Goal: Task Accomplishment & Management: Use online tool/utility

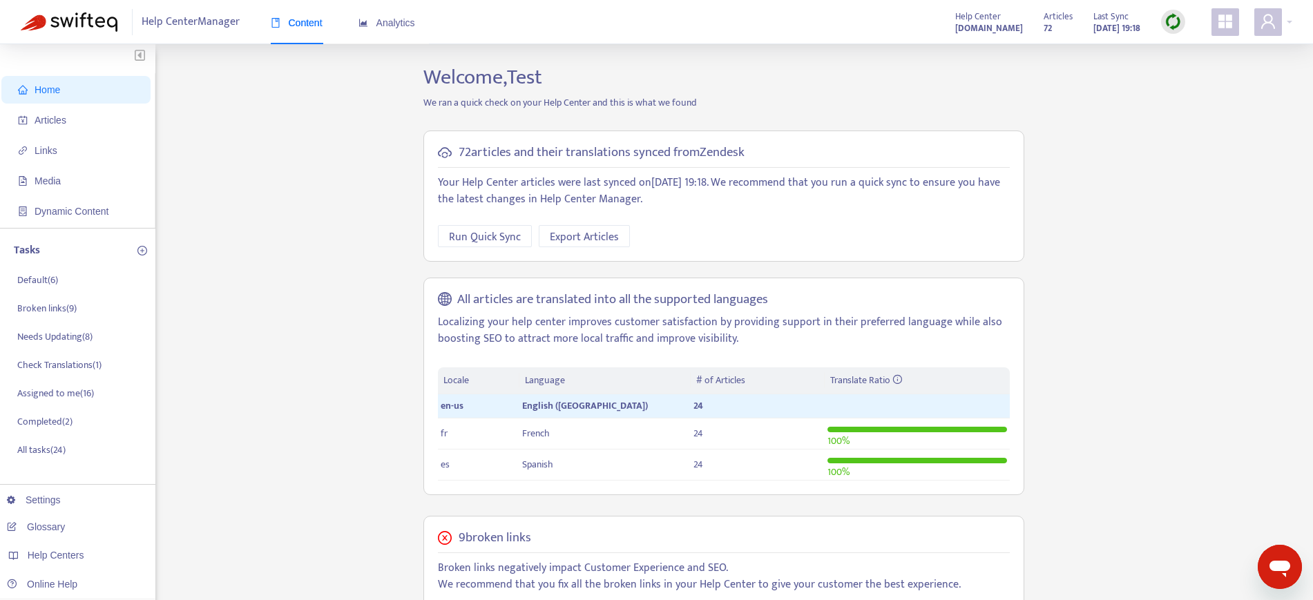
click at [1060, 17] on img at bounding box center [1172, 21] width 17 height 17
click at [1060, 74] on link "Full Sync" at bounding box center [1197, 72] width 50 height 16
click at [58, 122] on span "Articles" at bounding box center [51, 120] width 32 height 11
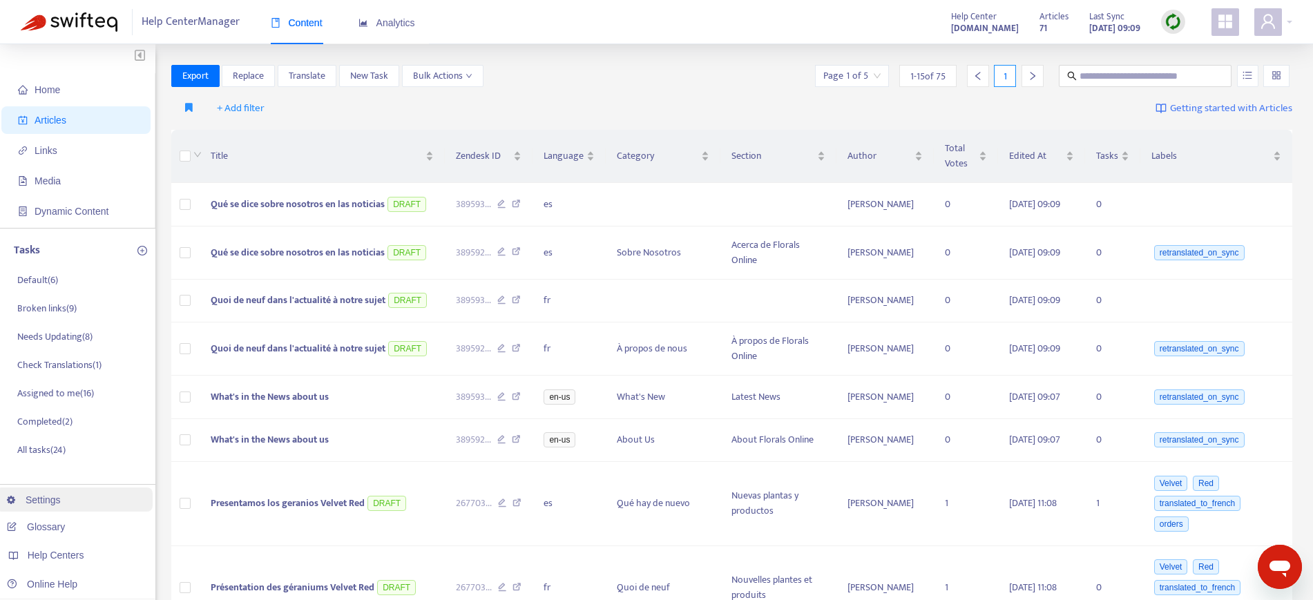
click at [54, 479] on link "Settings" at bounding box center [34, 499] width 54 height 11
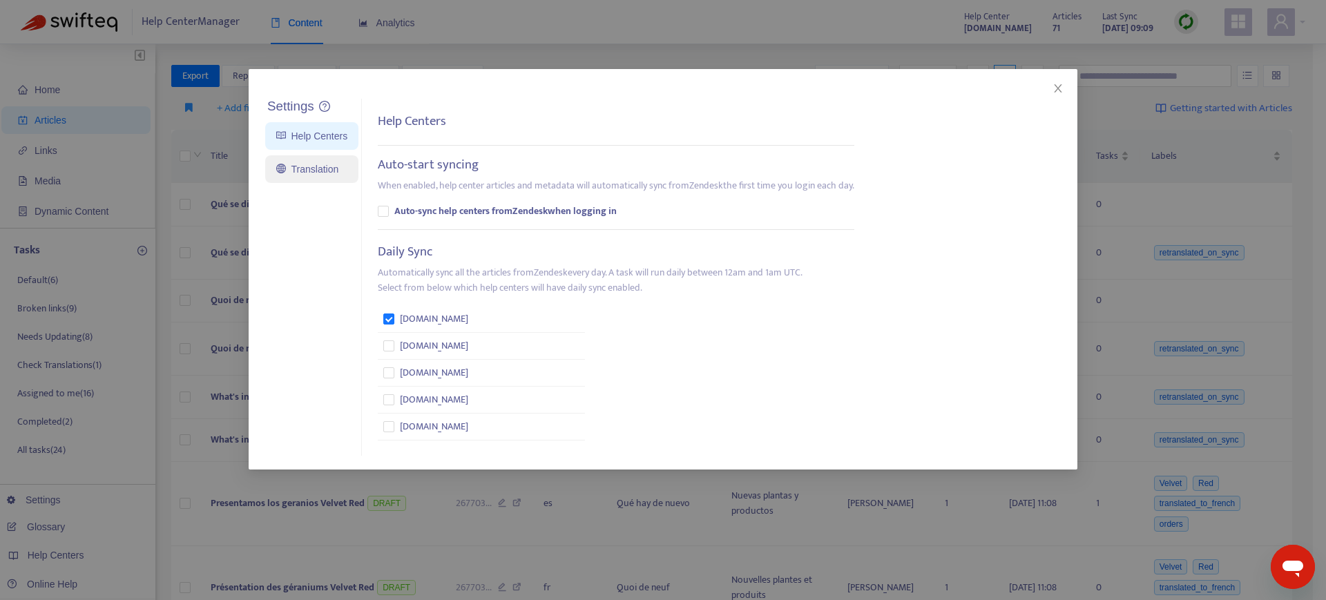
click at [335, 167] on link "Translation" at bounding box center [307, 169] width 62 height 11
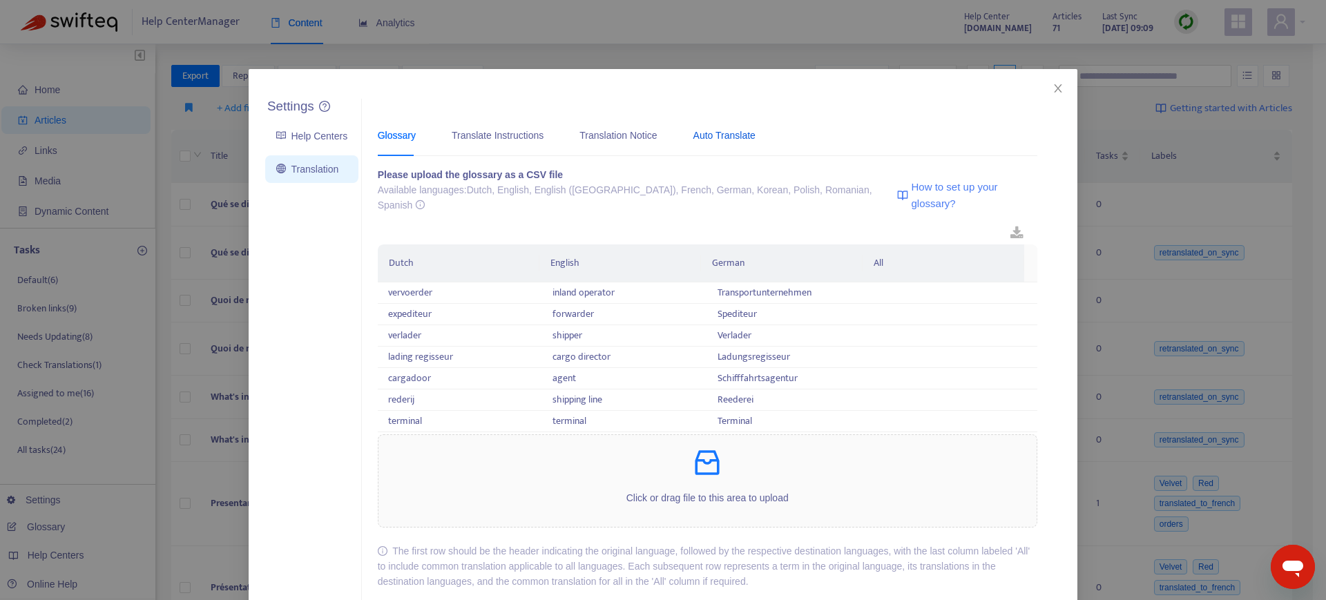
click at [704, 136] on div "Auto Translate" at bounding box center [724, 135] width 62 height 15
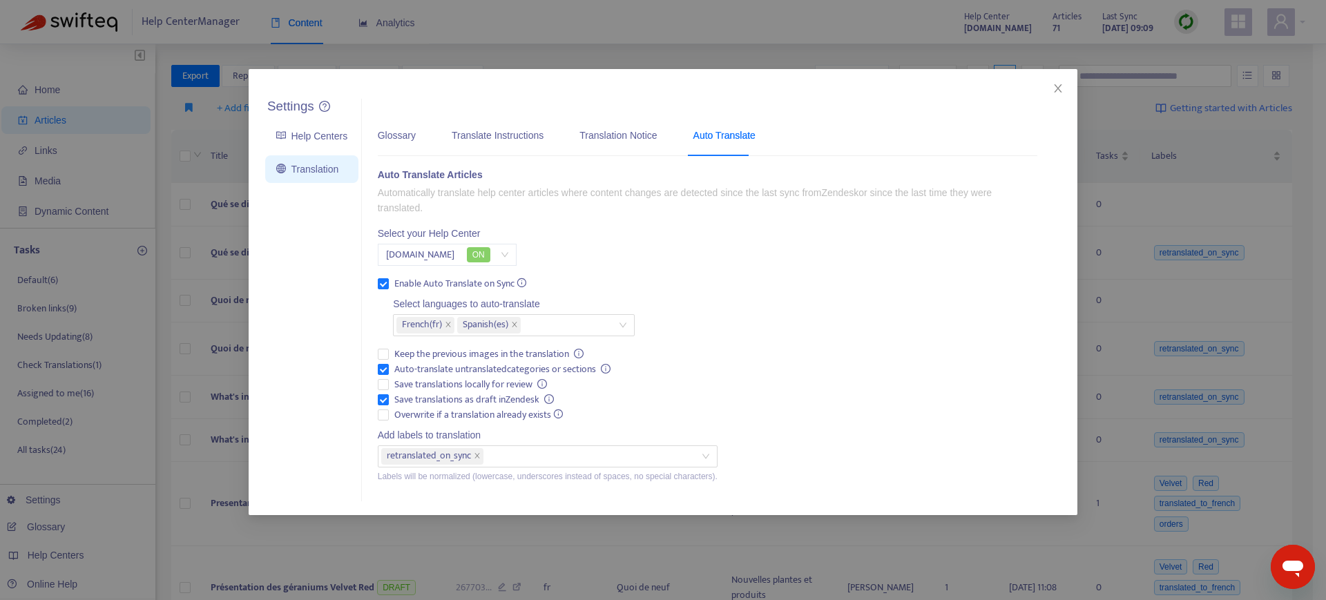
click at [571, 24] on div "Settings Help Centers Translation Settings Glossary Translate Instructions Tran…" at bounding box center [663, 300] width 1326 height 600
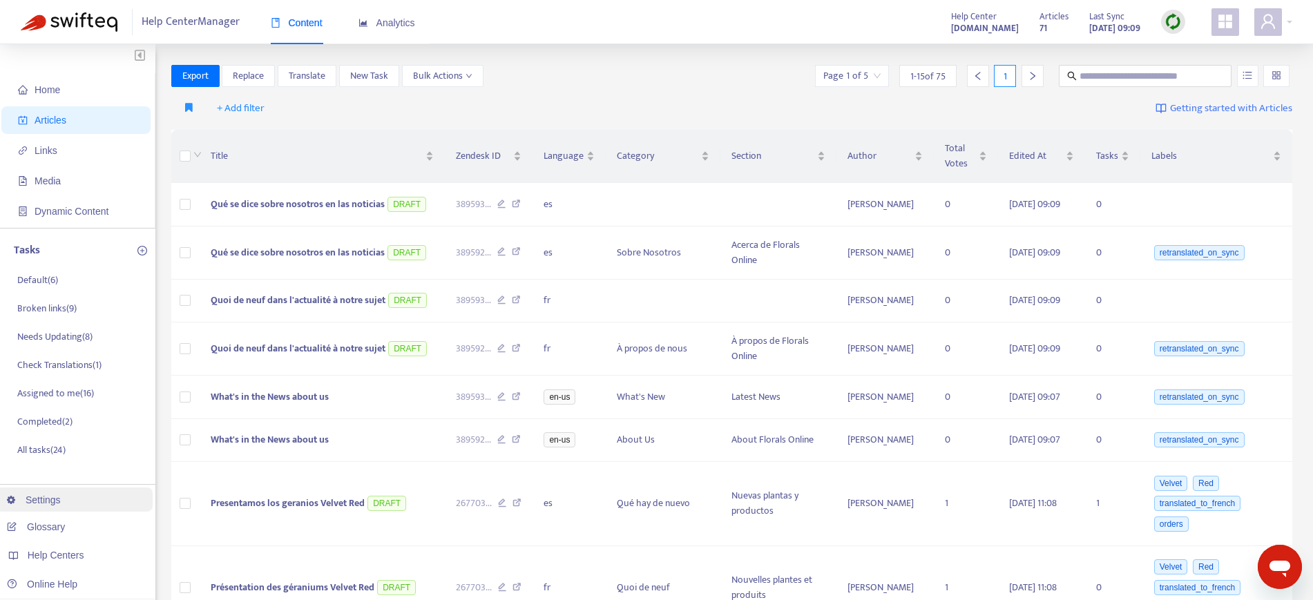
click at [26, 479] on link "Settings" at bounding box center [34, 499] width 54 height 11
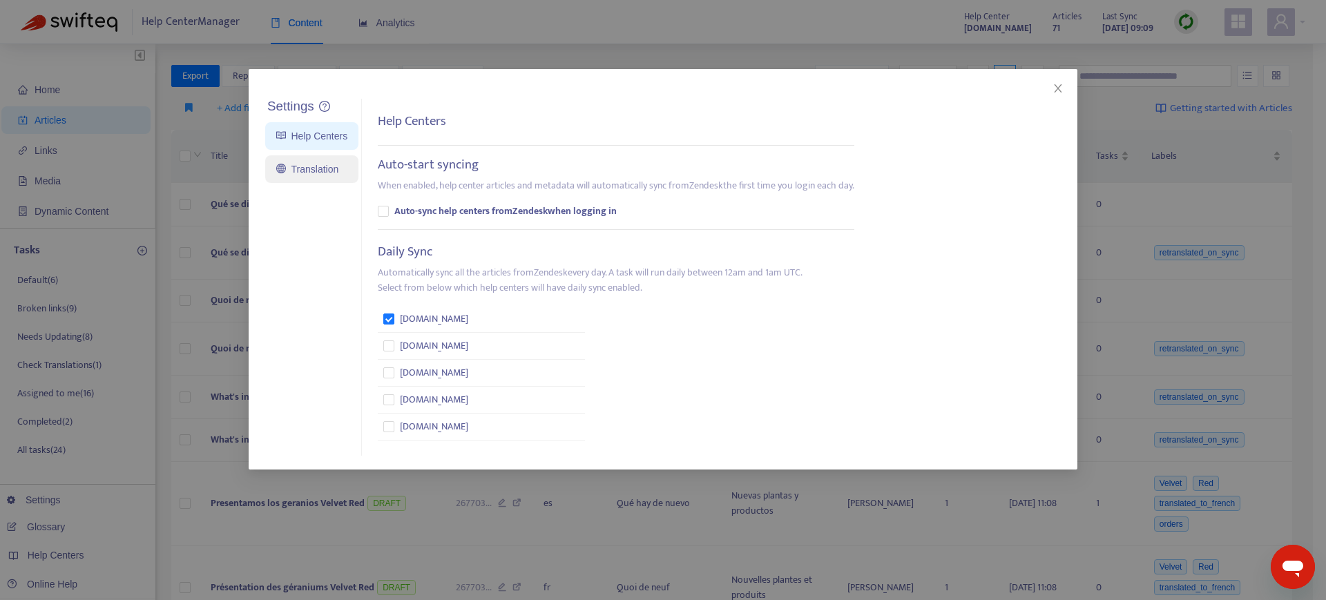
click at [324, 174] on link "Translation" at bounding box center [307, 169] width 62 height 11
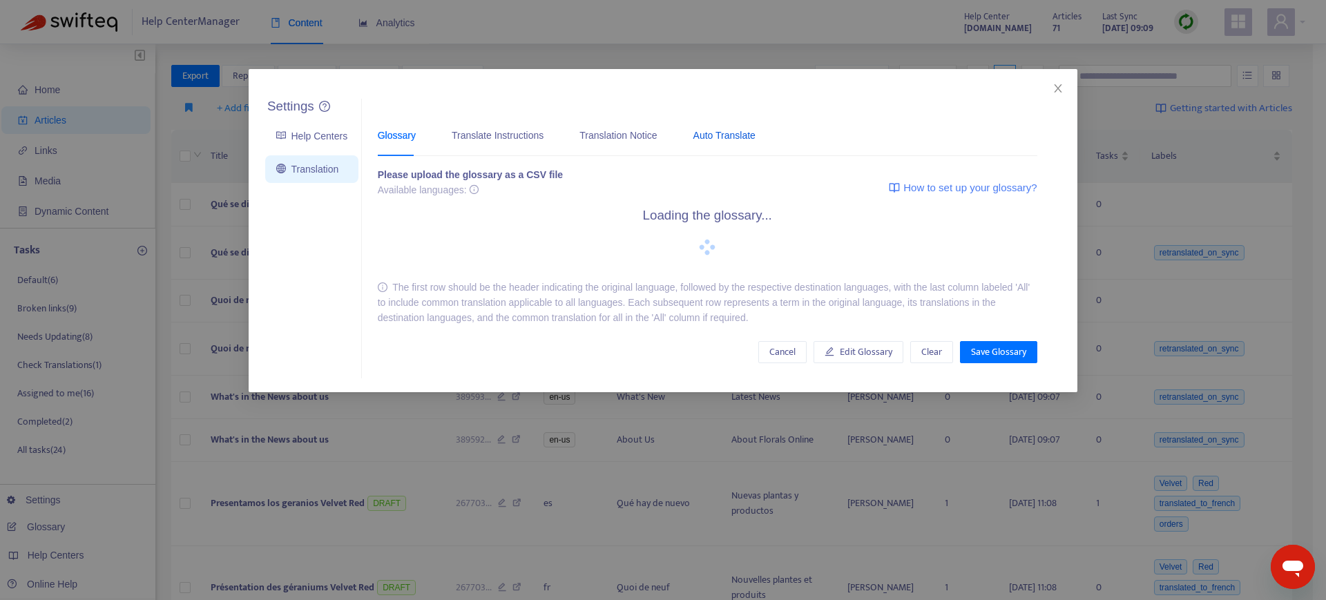
click at [708, 137] on div "Auto Translate" at bounding box center [724, 135] width 62 height 15
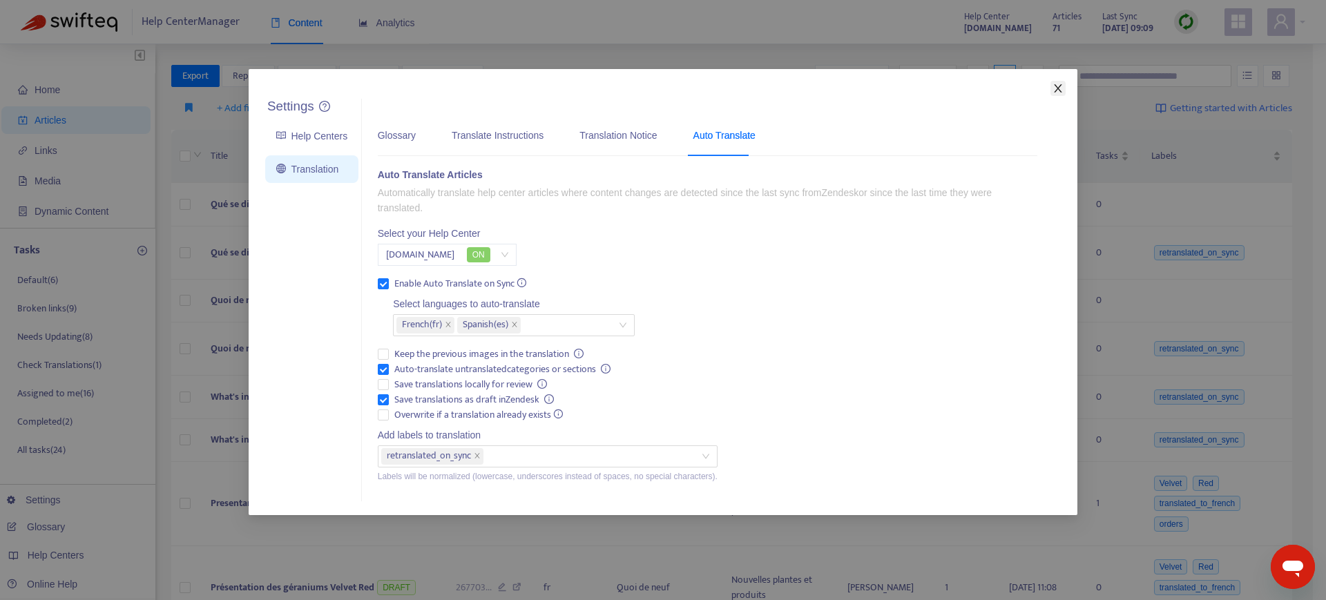
click at [1057, 88] on icon "close" at bounding box center [1058, 88] width 8 height 8
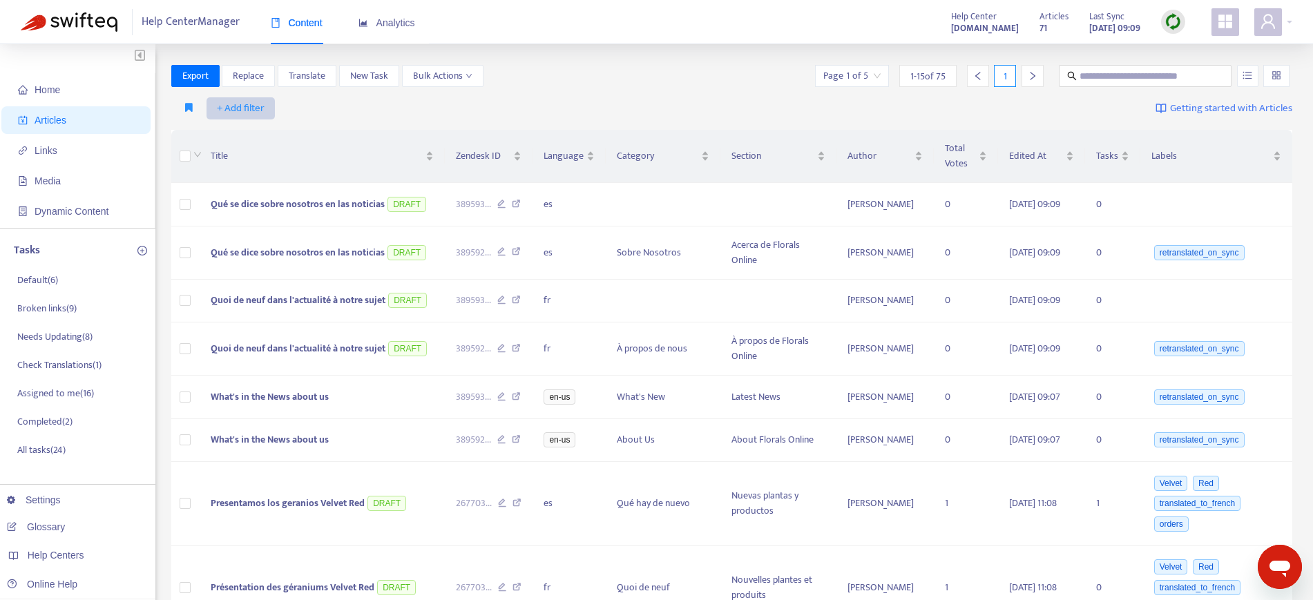
click at [231, 110] on span "+ Add filter" at bounding box center [241, 108] width 48 height 17
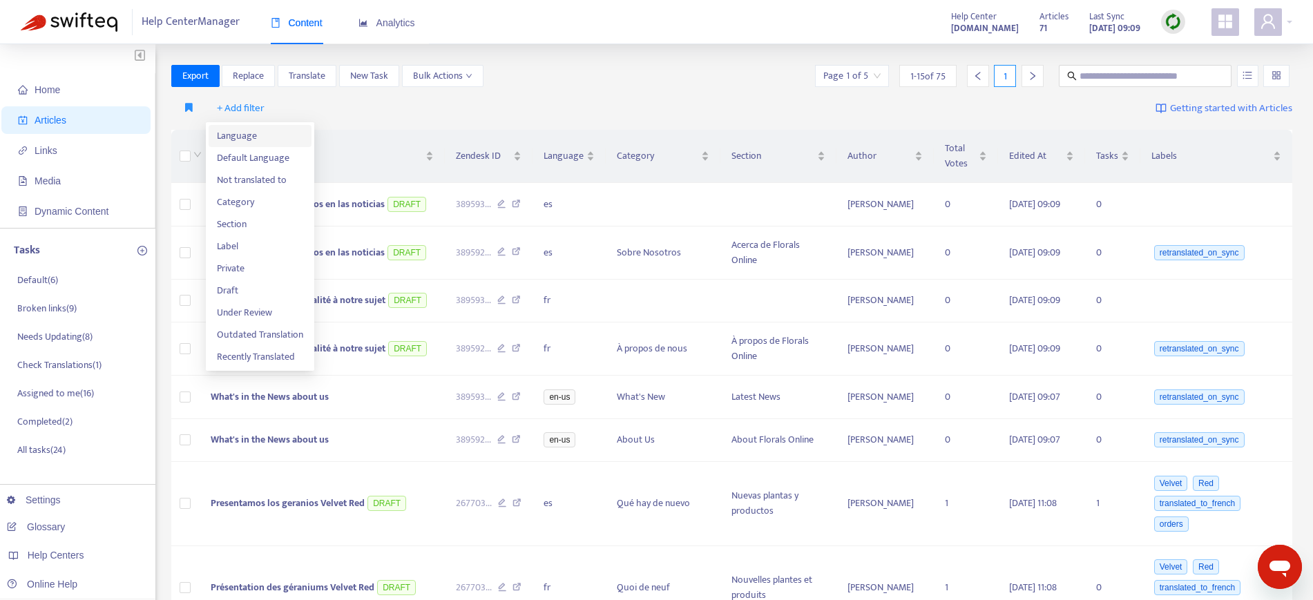
click at [236, 135] on span "Language" at bounding box center [260, 135] width 86 height 15
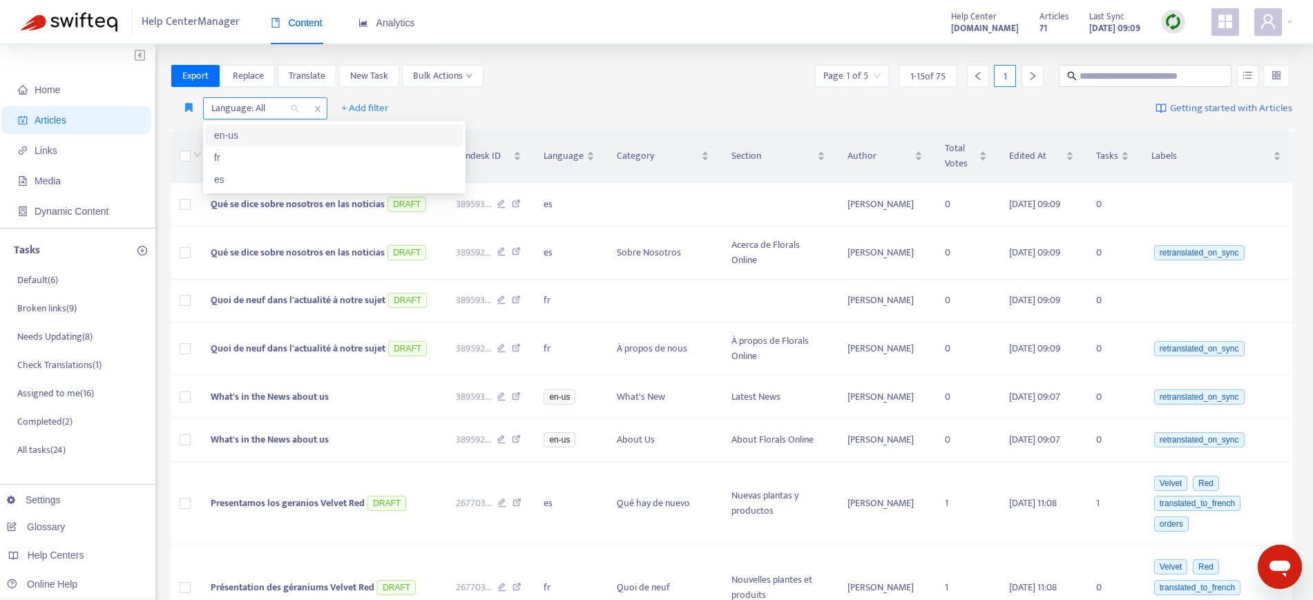
click at [253, 108] on div at bounding box center [248, 108] width 84 height 17
click at [240, 138] on div "en-us" at bounding box center [334, 135] width 240 height 15
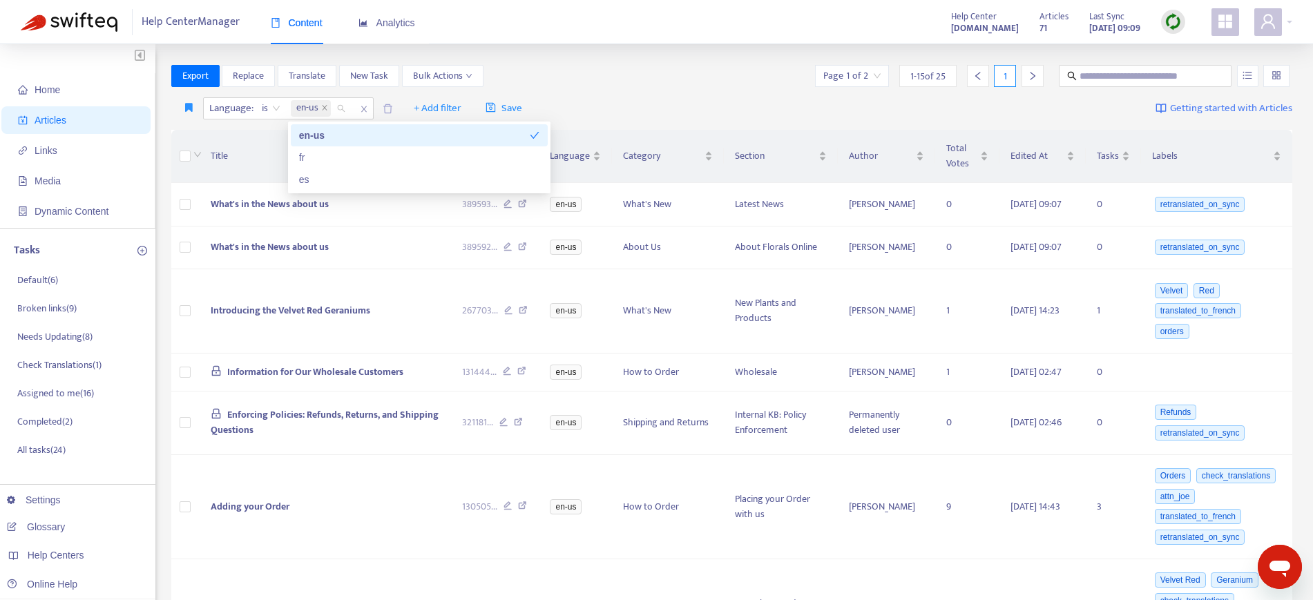
click at [719, 99] on div "Language : is en-us + Add filter Save Getting started with Articles" at bounding box center [731, 109] width 1121 height 32
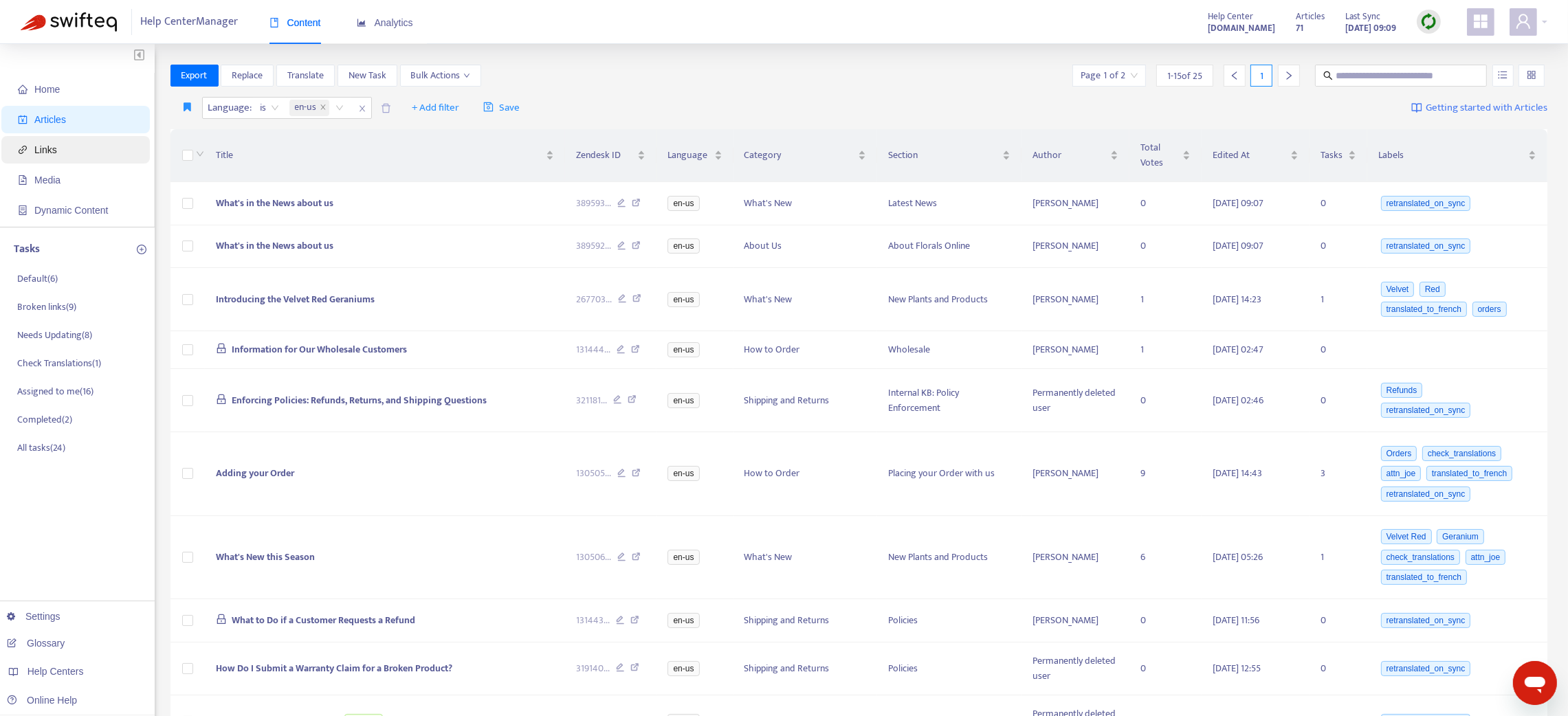
click at [52, 150] on span "Links" at bounding box center [46, 149] width 23 height 11
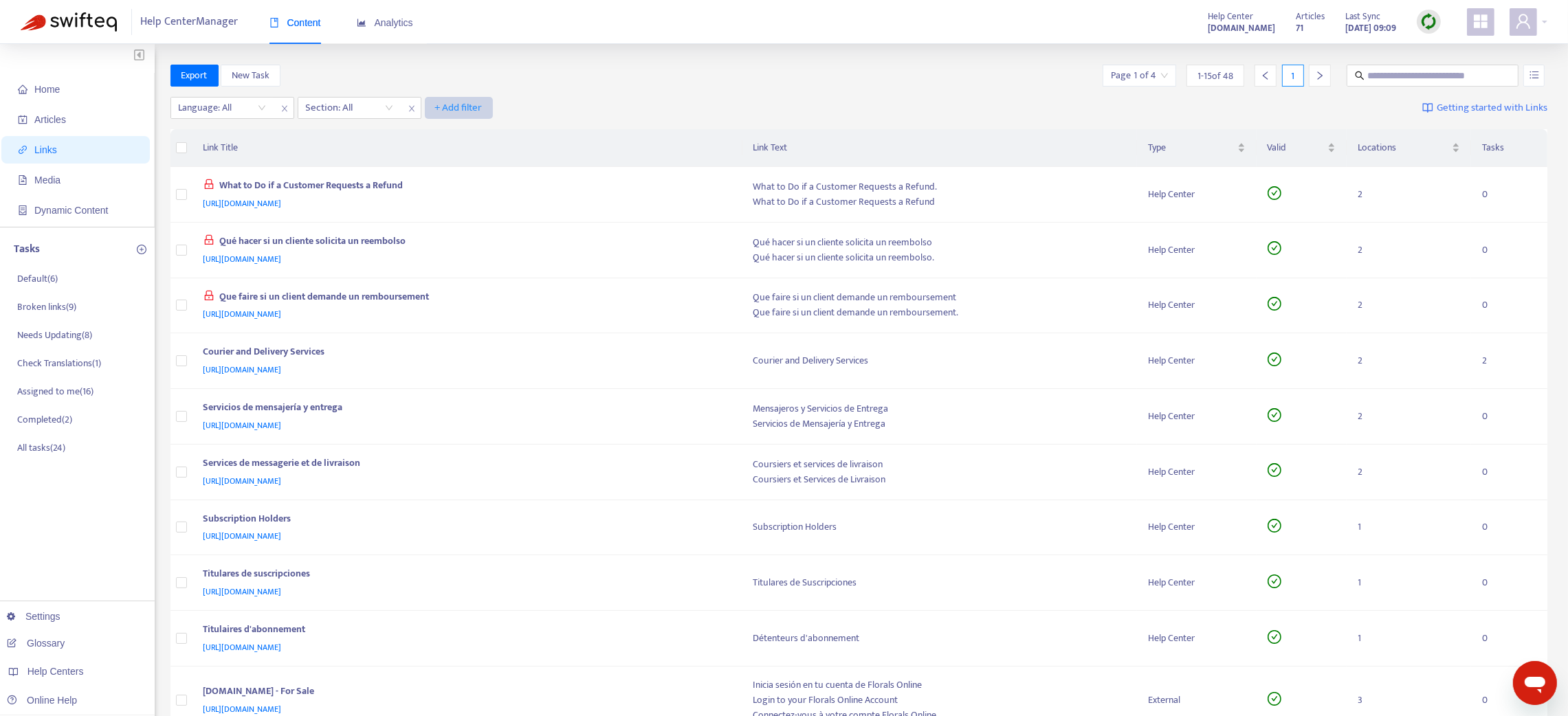
click at [454, 107] on span "+ Add filter" at bounding box center [459, 108] width 48 height 17
click at [452, 154] on span "Valid" at bounding box center [458, 157] width 47 height 15
click at [475, 104] on input "search" at bounding box center [477, 108] width 88 height 21
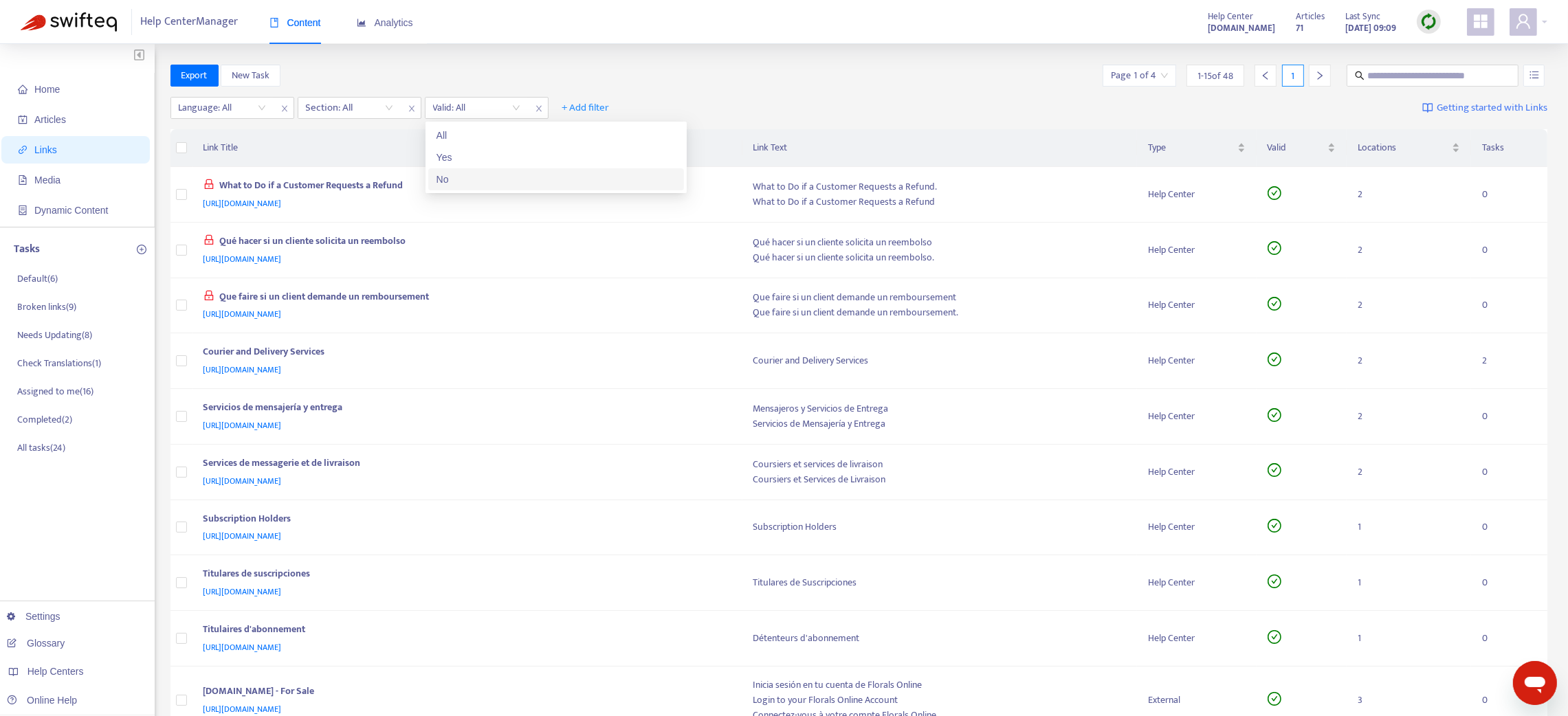
click at [459, 176] on div "No" at bounding box center [556, 179] width 239 height 15
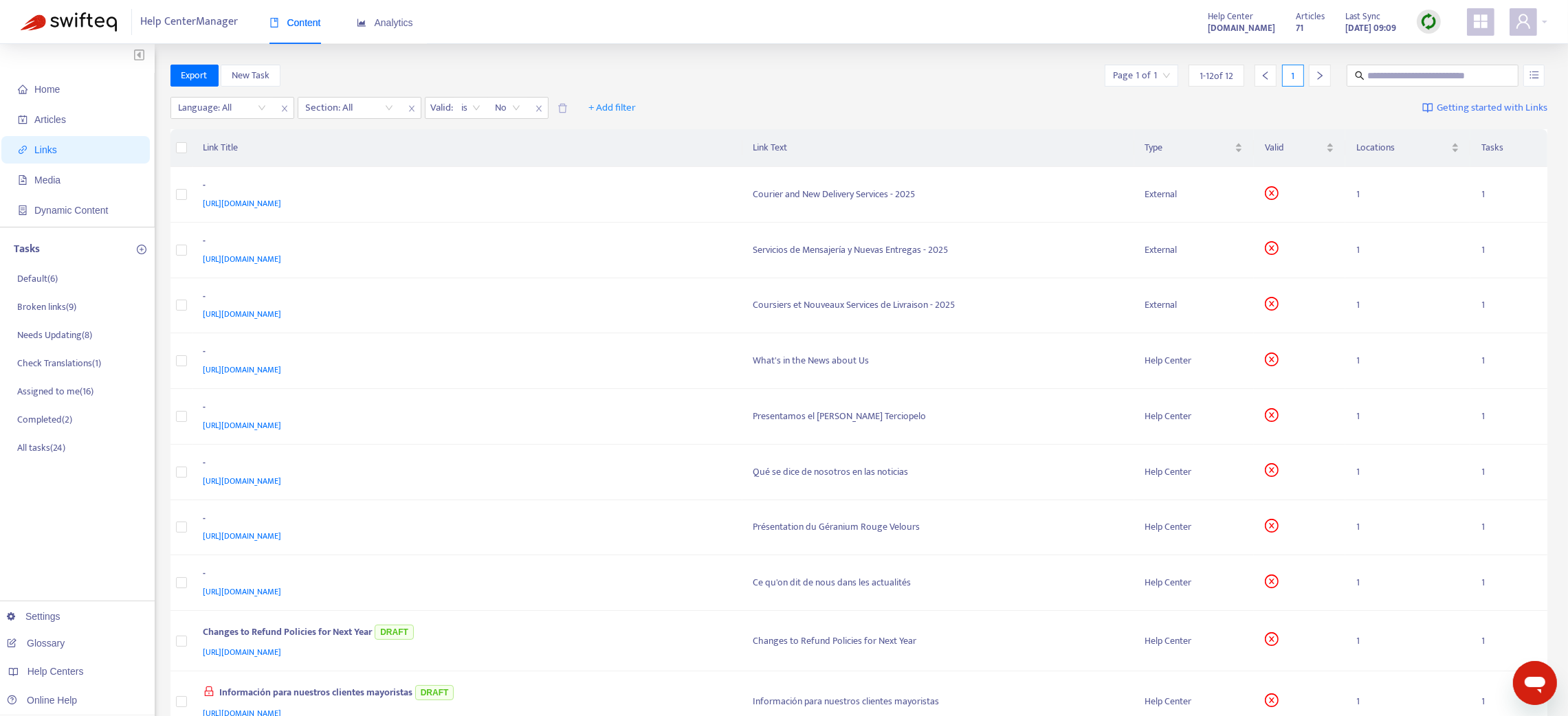
click at [1055, 27] on img at bounding box center [1429, 21] width 17 height 17
click at [1055, 70] on link "Full Sync" at bounding box center [1453, 72] width 50 height 16
